Goal: Transaction & Acquisition: Purchase product/service

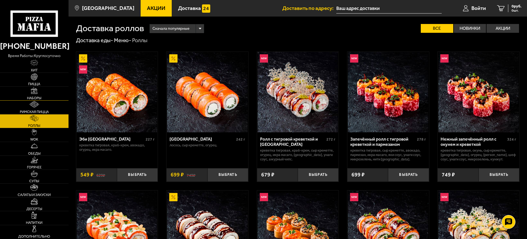
scroll to position [55, 0]
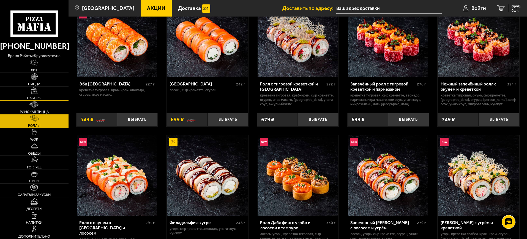
click at [36, 93] on img at bounding box center [34, 90] width 7 height 7
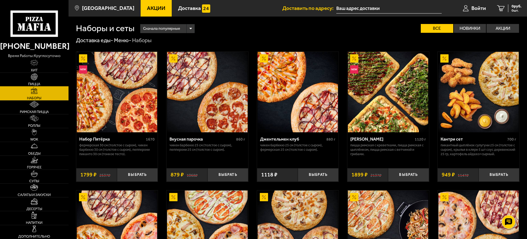
click at [42, 79] on link "Пицца" at bounding box center [34, 79] width 69 height 13
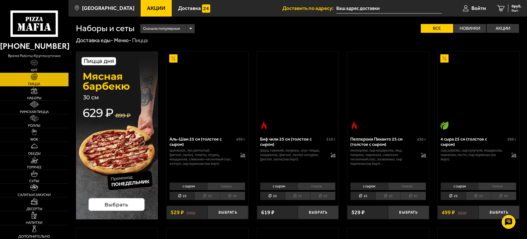
click at [42, 79] on link "Пицца" at bounding box center [34, 79] width 69 height 13
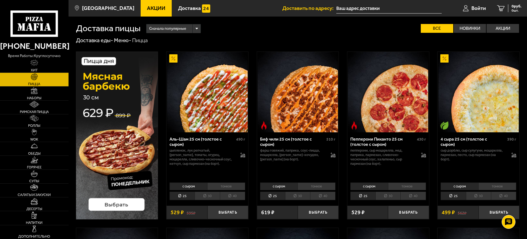
scroll to position [537, 0]
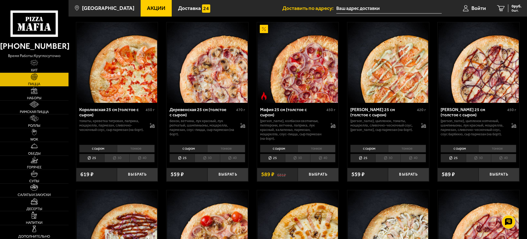
click at [142, 162] on li "40" at bounding box center [141, 158] width 25 height 9
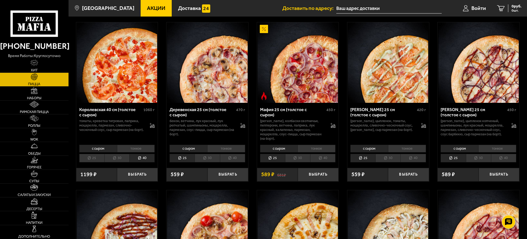
click at [142, 162] on li "40" at bounding box center [141, 158] width 25 height 9
click at [118, 162] on li "30" at bounding box center [116, 158] width 25 height 9
click at [92, 162] on li "25" at bounding box center [91, 158] width 25 height 9
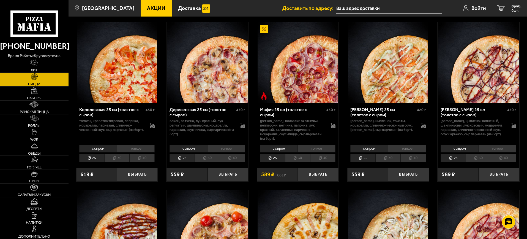
click at [149, 11] on span "Акции" at bounding box center [156, 8] width 18 height 5
